Goal: Task Accomplishment & Management: Manage account settings

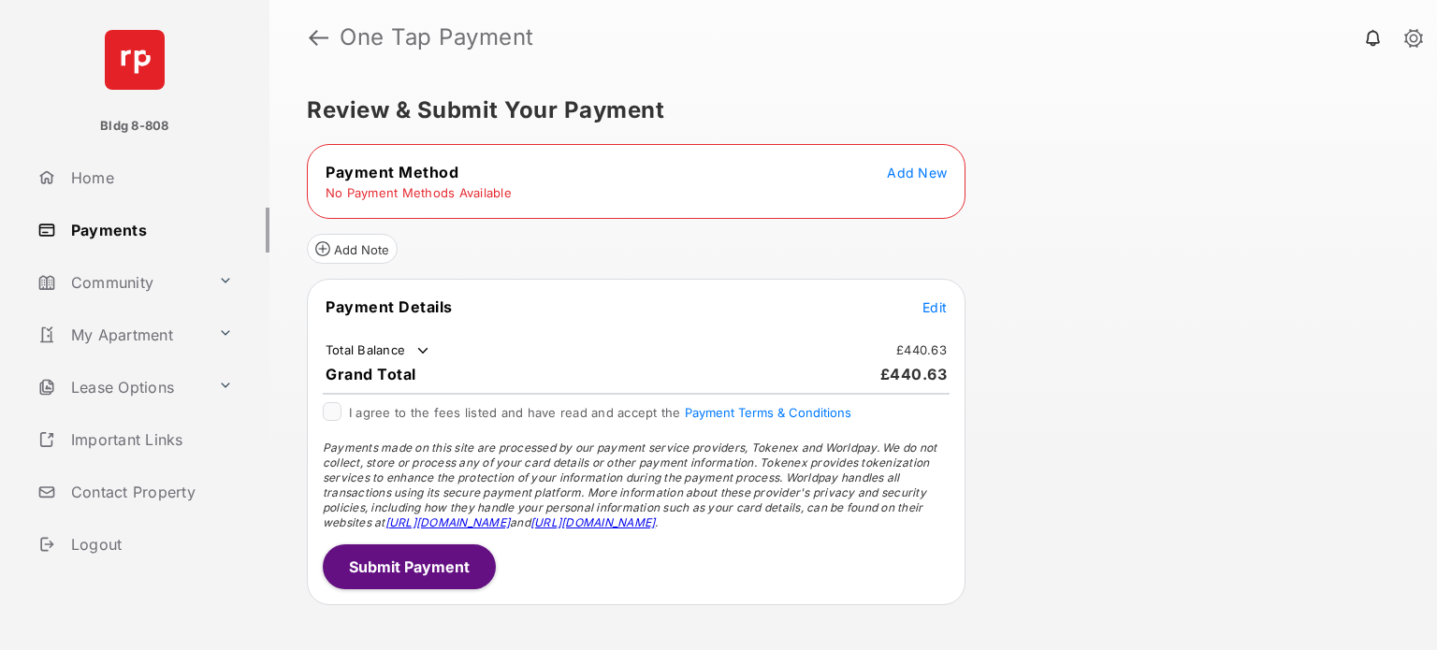
click at [125, 231] on link "Payments" at bounding box center [149, 230] width 239 height 45
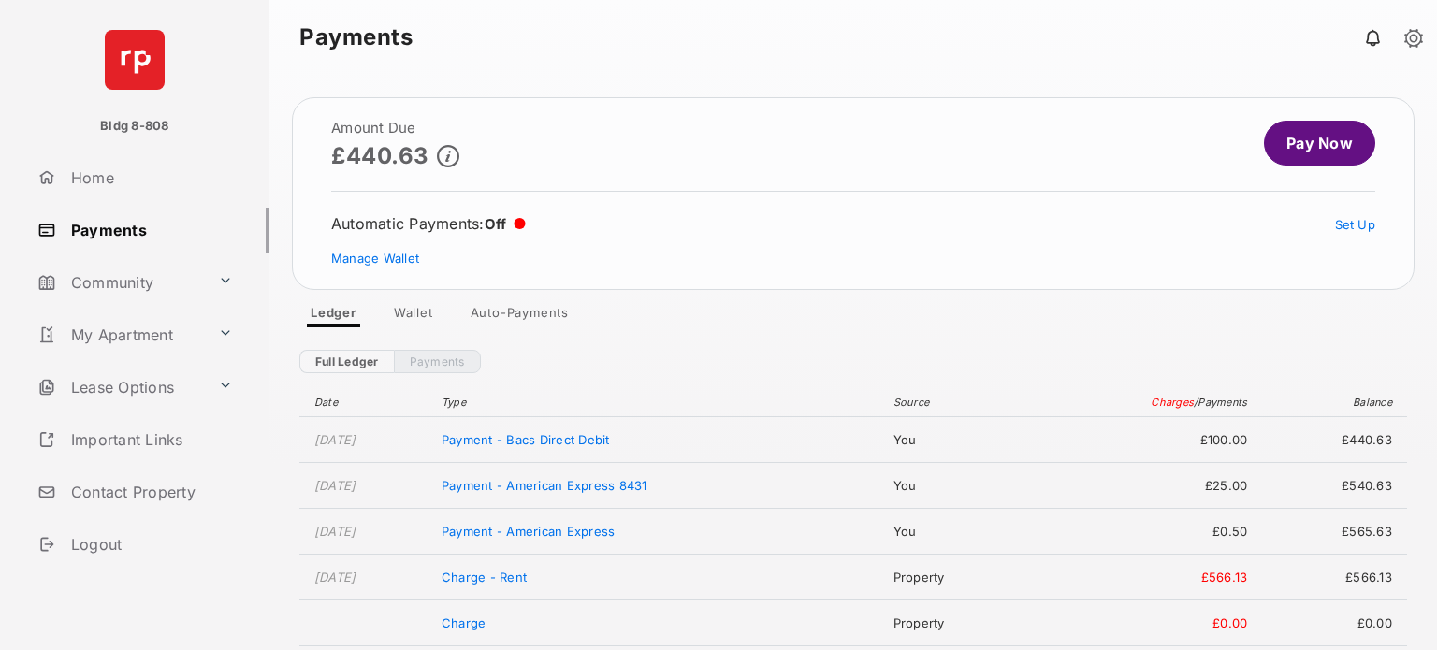
click at [413, 310] on link "Wallet" at bounding box center [413, 316] width 69 height 22
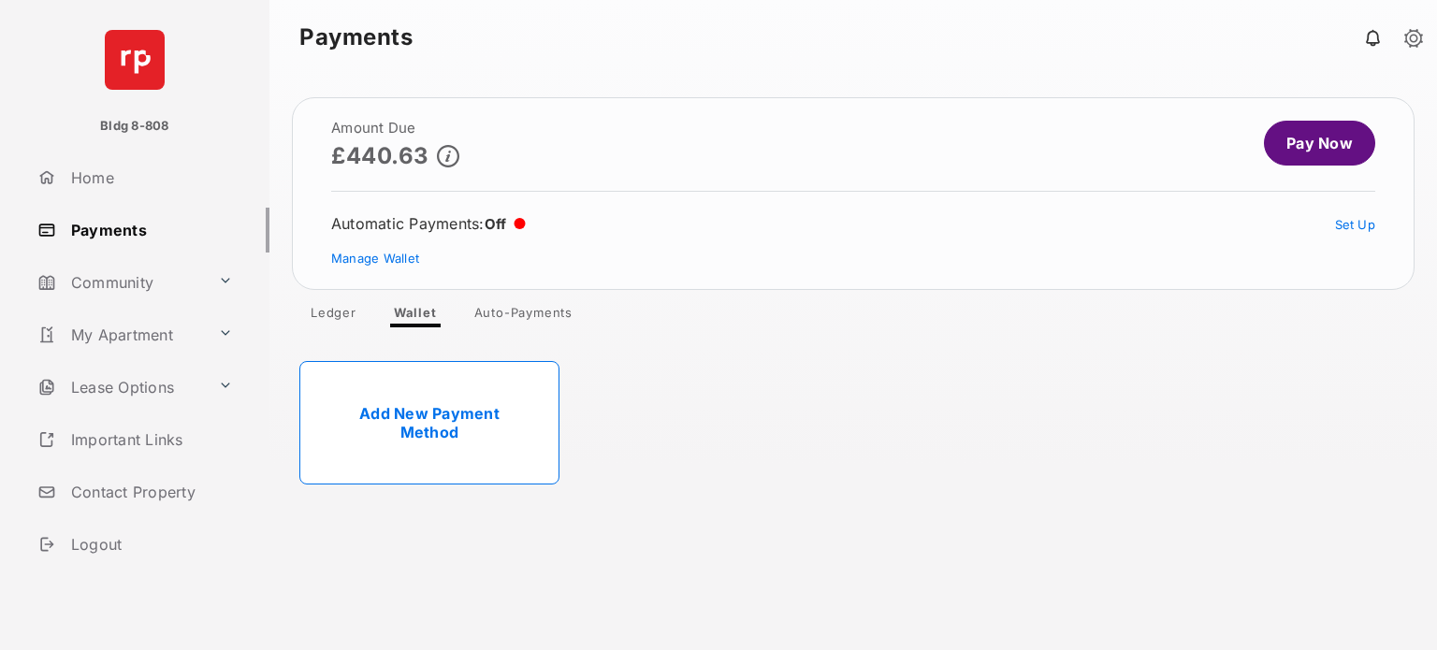
click at [428, 433] on link "Add New Payment Method" at bounding box center [429, 422] width 260 height 123
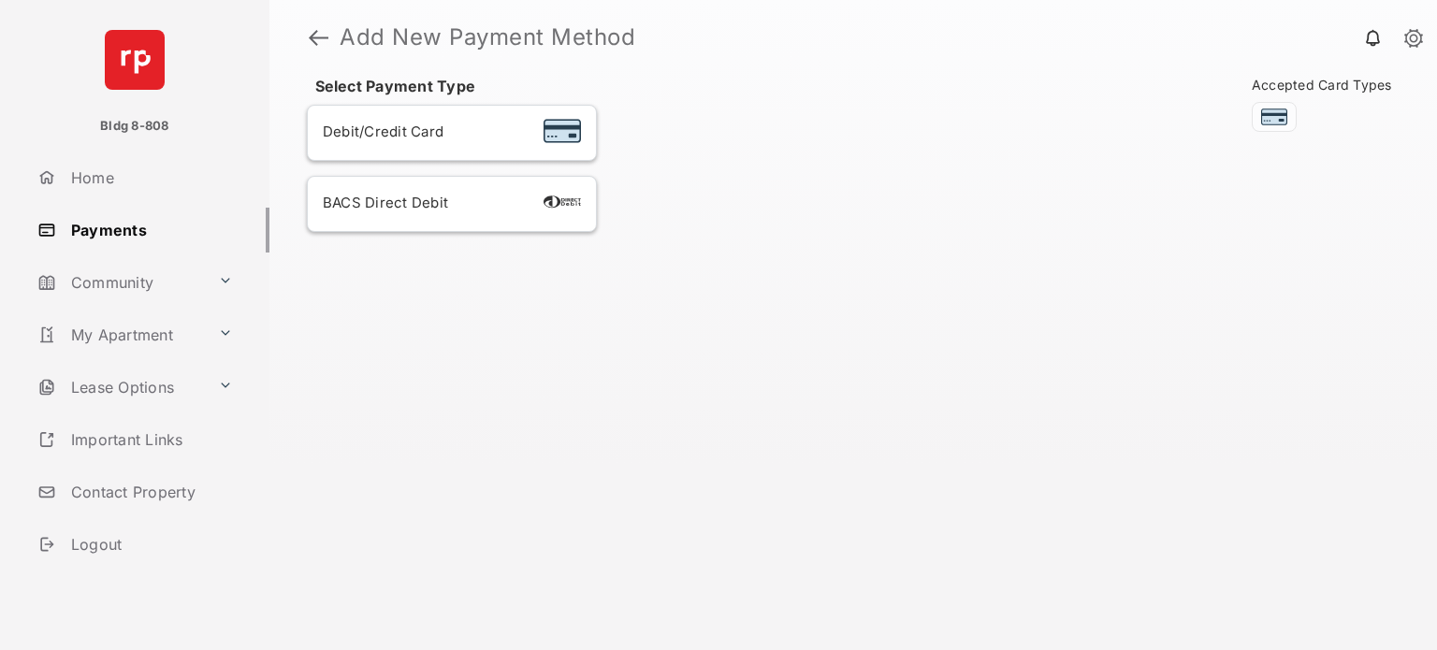
click at [447, 199] on div "BACS Direct Debit" at bounding box center [452, 204] width 258 height 24
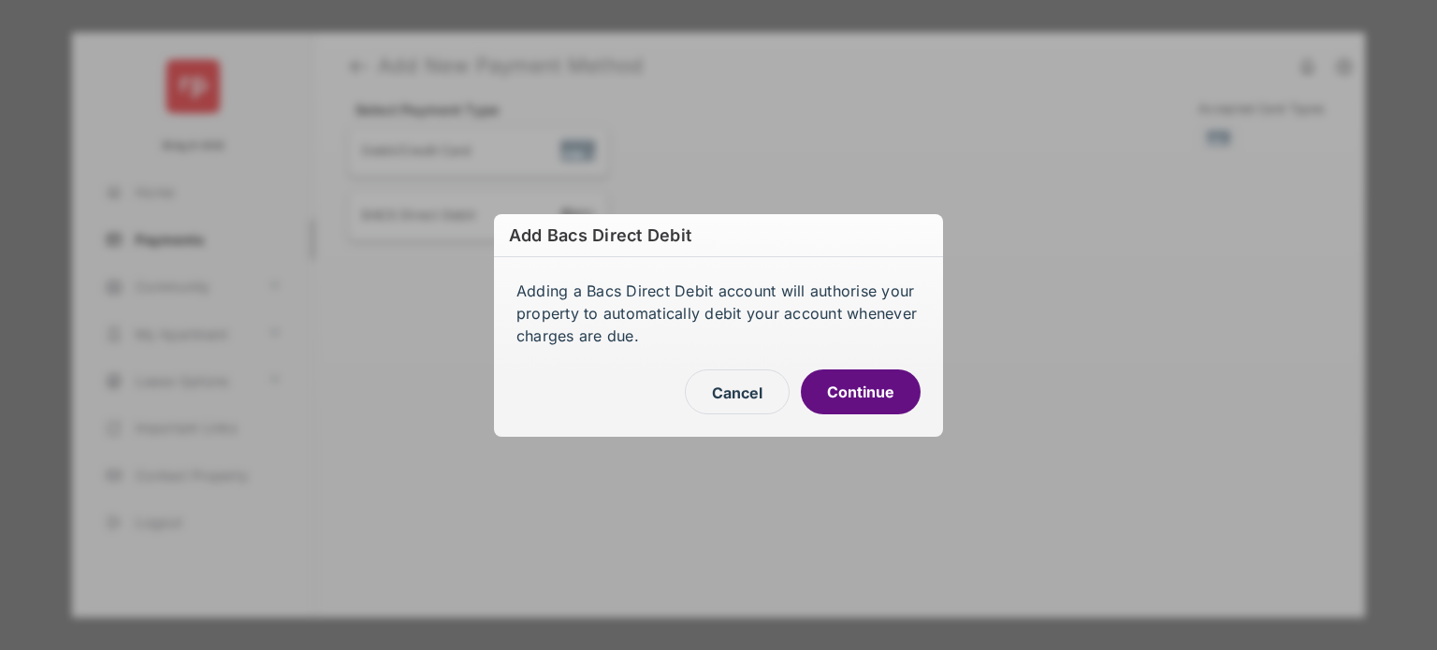
click at [866, 381] on button "Continue" at bounding box center [861, 392] width 120 height 45
